Goal: Use online tool/utility: Utilize a website feature to perform a specific function

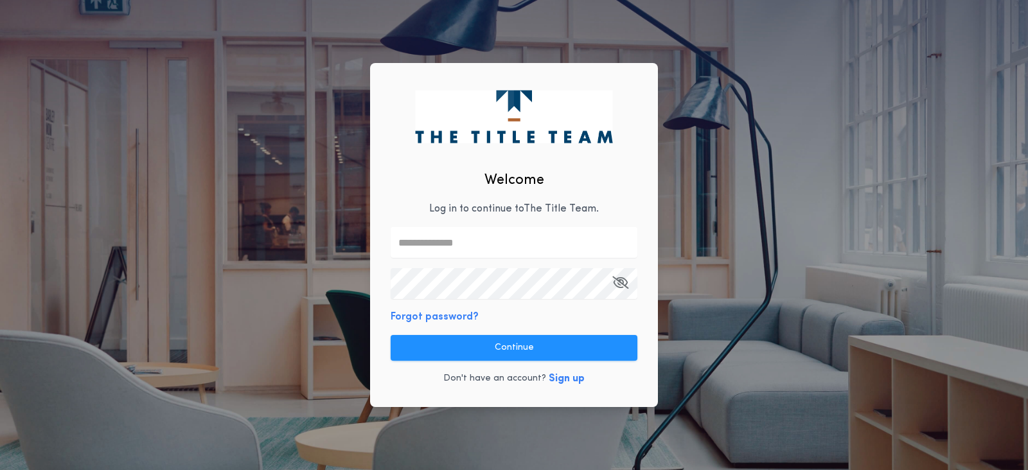
type input "**********"
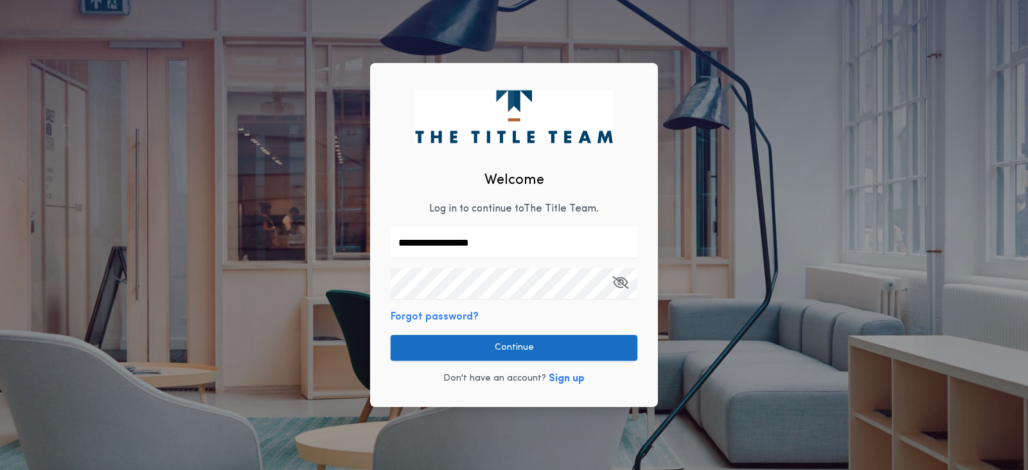
click at [521, 348] on button "Continue" at bounding box center [514, 348] width 247 height 26
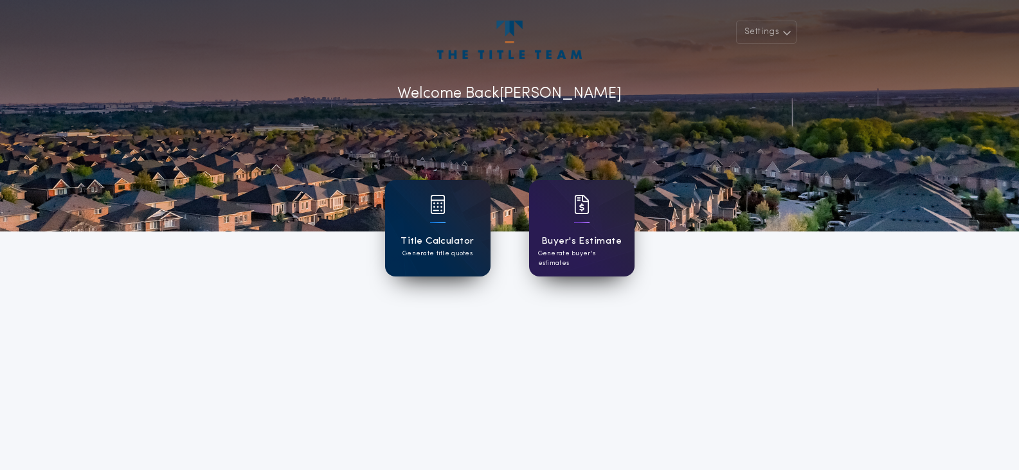
click at [440, 234] on h1 "Title Calculator" at bounding box center [436, 241] width 73 height 15
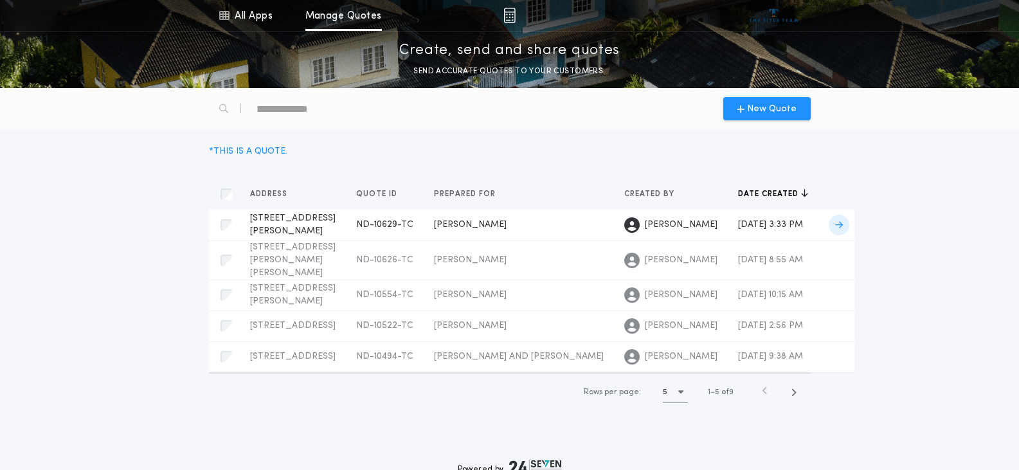
click at [444, 220] on td "[PERSON_NAME]" at bounding box center [519, 225] width 190 height 31
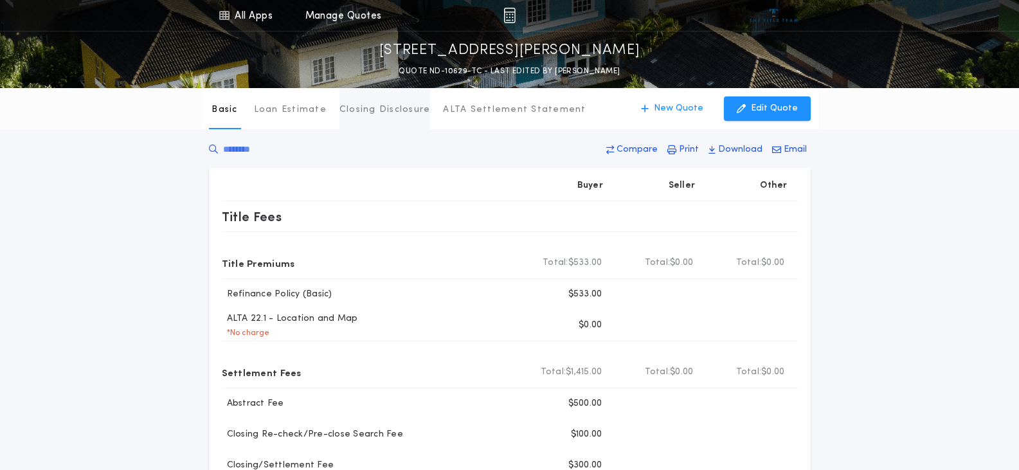
click at [395, 111] on p "Closing Disclosure" at bounding box center [384, 109] width 91 height 13
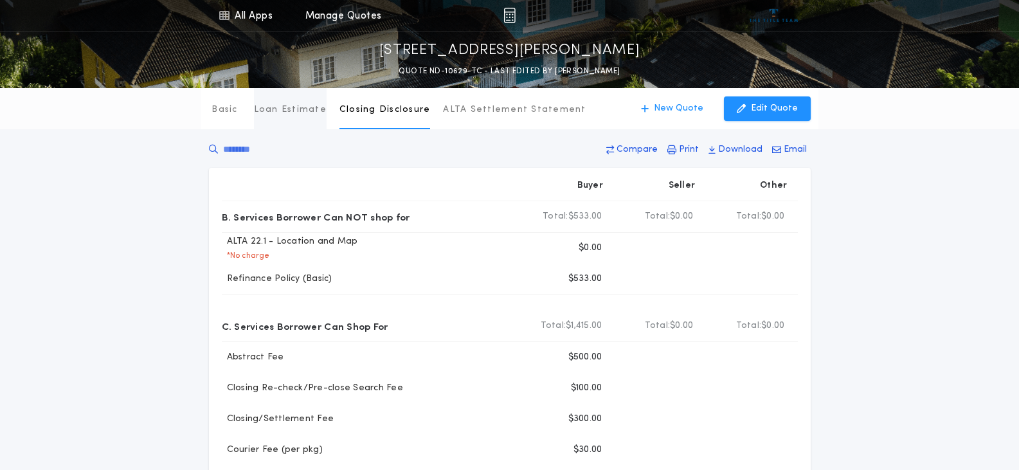
click at [305, 112] on p "Loan Estimate" at bounding box center [290, 109] width 73 height 13
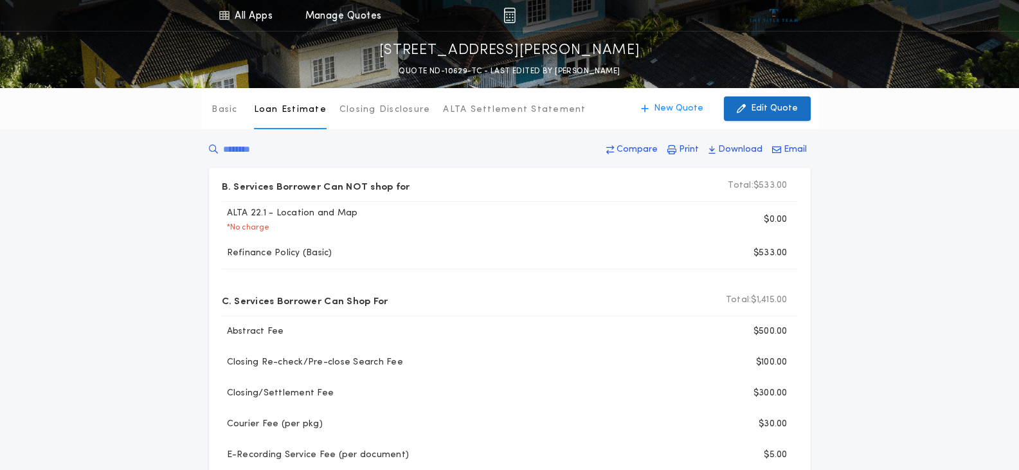
click at [755, 112] on p "Edit Quote" at bounding box center [774, 108] width 47 height 13
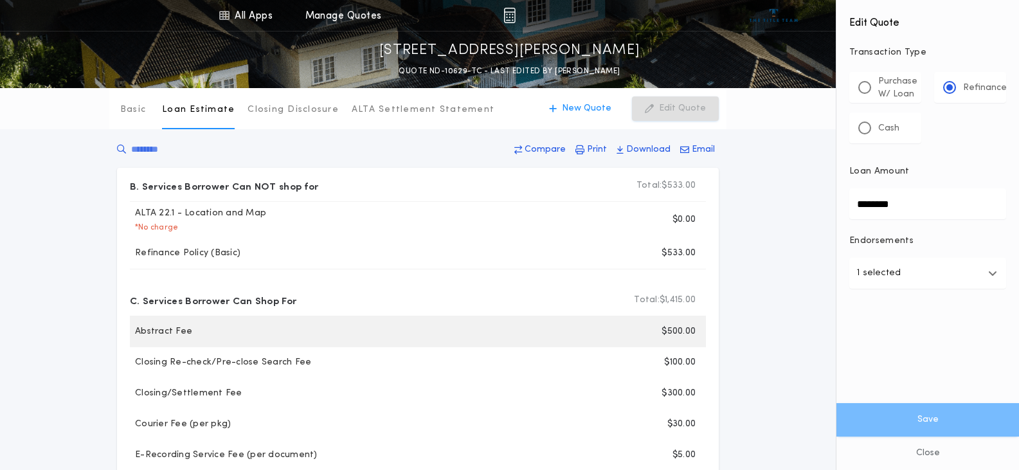
drag, startPoint x: 765, startPoint y: 366, endPoint x: 596, endPoint y: 339, distance: 170.5
click at [764, 364] on div "Basic Loan Estimate Closing Disclosure ALTA Settlement Statement Loan Estimate …" at bounding box center [509, 381] width 1019 height 587
